Goal: Information Seeking & Learning: Learn about a topic

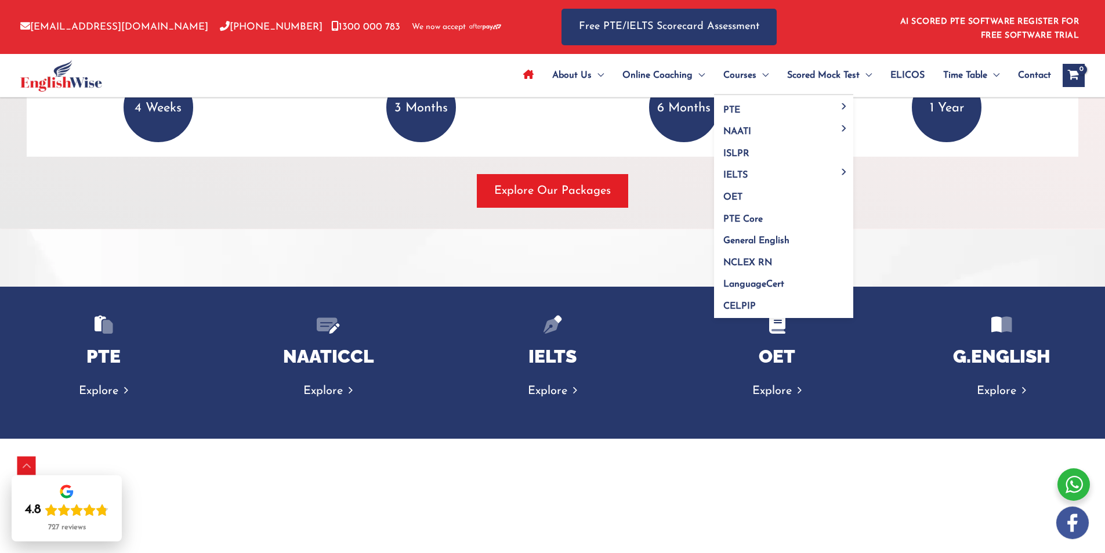
scroll to position [1484, 0]
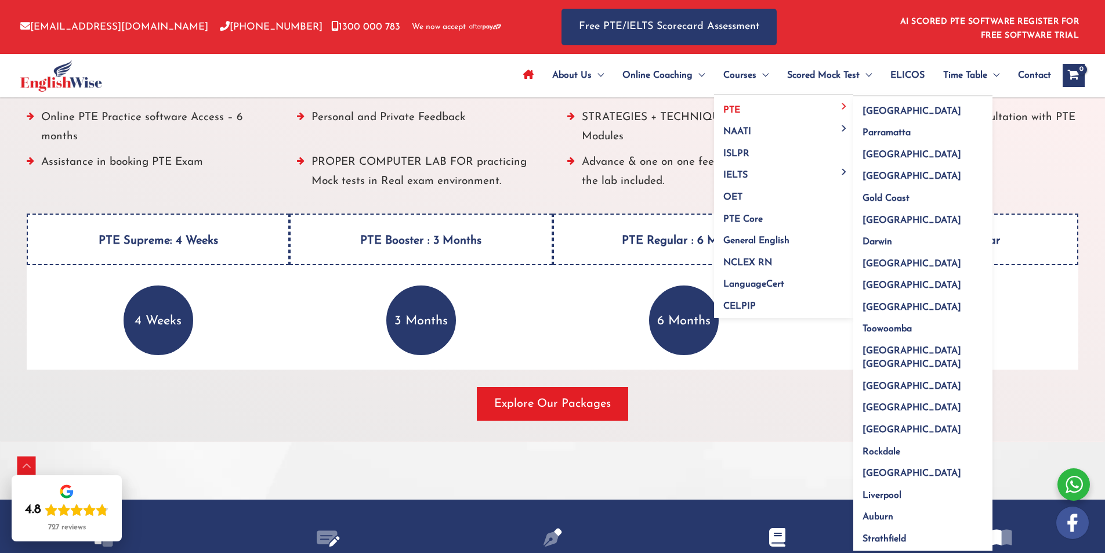
click at [751, 104] on link "PTE" at bounding box center [783, 106] width 139 height 22
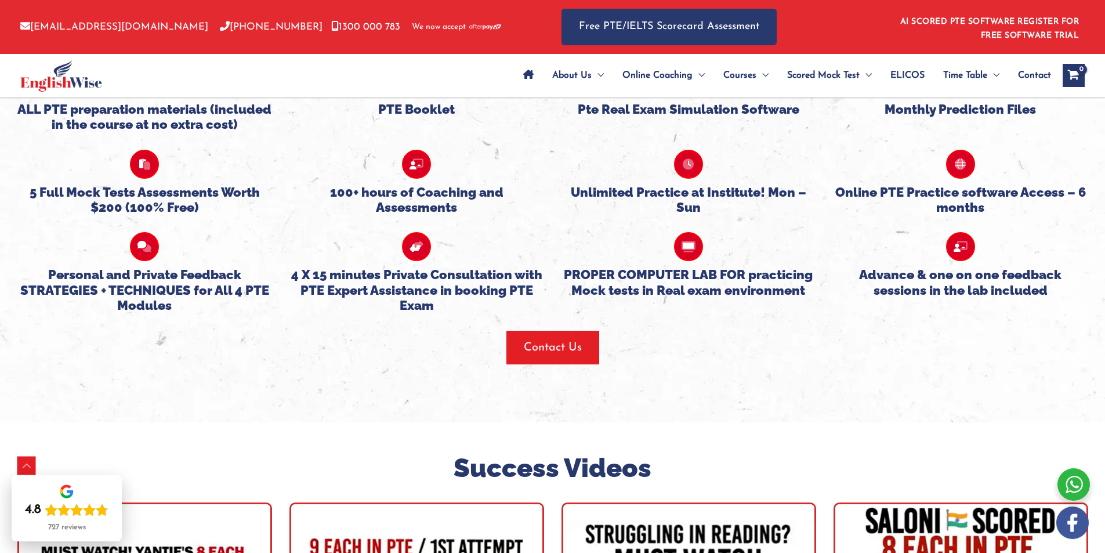
scroll to position [2802, 0]
